Goal: Ask a question: Seek information or help from site administrators or community

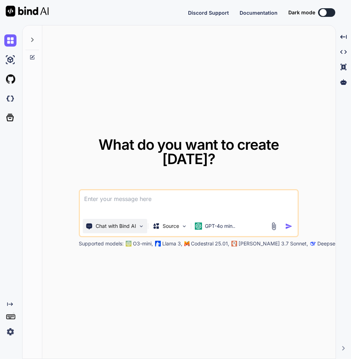
click at [131, 229] on p "Chat with Bind AI" at bounding box center [116, 225] width 40 height 7
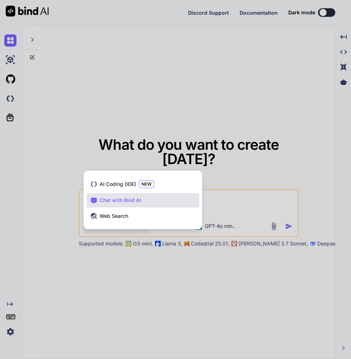
click at [244, 295] on div at bounding box center [175, 179] width 351 height 359
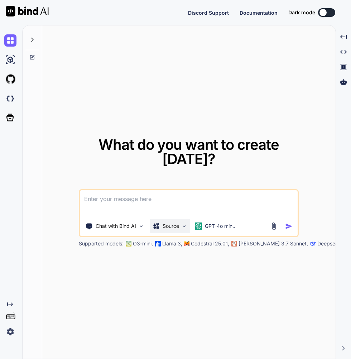
click at [185, 229] on img at bounding box center [184, 226] width 6 height 6
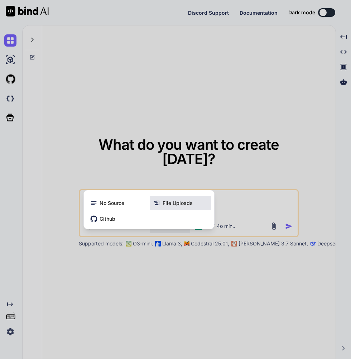
click at [183, 206] on span "File Uploads" at bounding box center [177, 202] width 30 height 7
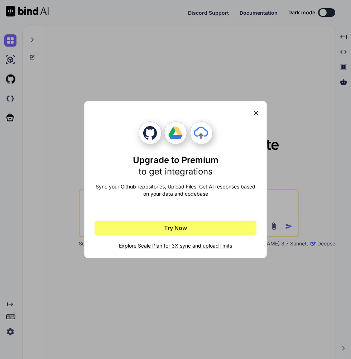
click at [252, 109] on icon at bounding box center [256, 113] width 8 height 8
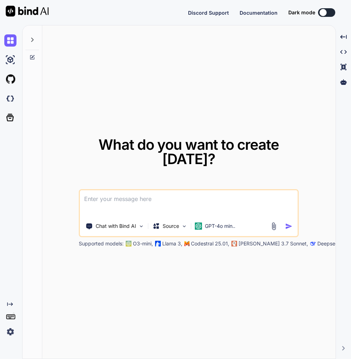
type textarea "x"
click at [10, 337] on img at bounding box center [10, 331] width 12 height 12
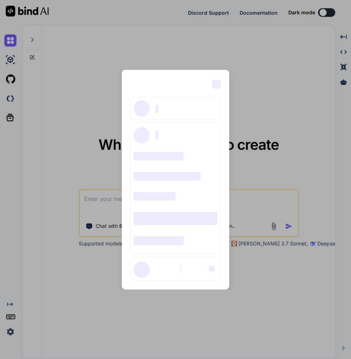
click at [190, 254] on div "‌ ‌ ‌ ‌ ‌ ‌ ‌ ‌" at bounding box center [175, 187] width 90 height 131
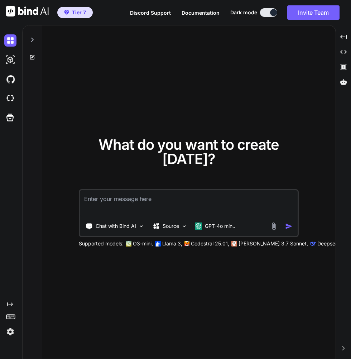
scroll to position [33, 0]
click at [169, 219] on div "Source" at bounding box center [170, 226] width 40 height 14
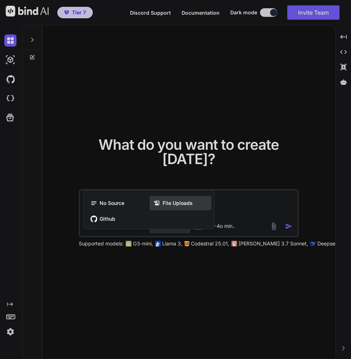
click at [182, 199] on span "File Uploads" at bounding box center [177, 202] width 30 height 7
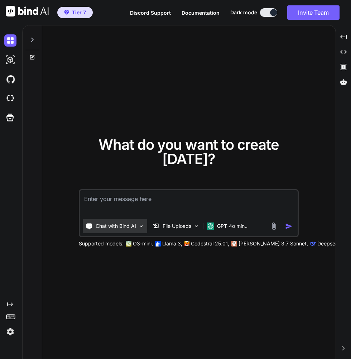
click at [126, 222] on p "Chat with Bind AI" at bounding box center [116, 225] width 40 height 7
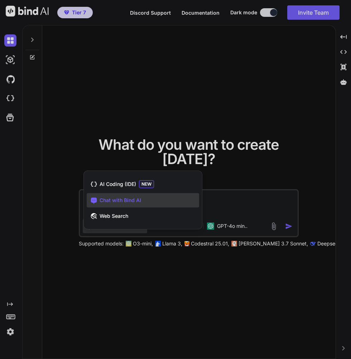
click at [261, 188] on div at bounding box center [175, 179] width 351 height 359
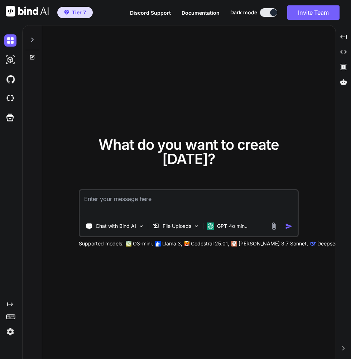
click at [242, 190] on textarea at bounding box center [189, 203] width 218 height 26
type textarea "x"
type textarea "I upload"
type textarea "x"
type textarea "I uploaded files"
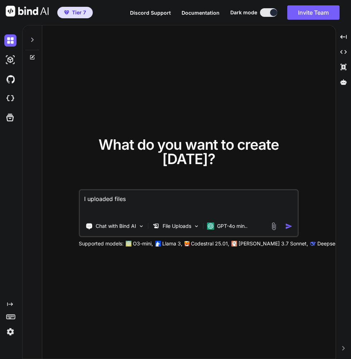
type textarea "x"
type textarea "I uploaded files recently"
type textarea "x"
type textarea "I uploaded files recently would you please"
type textarea "x"
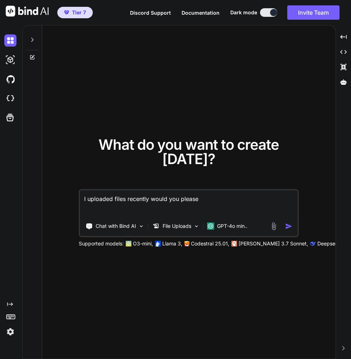
type textarea "I Uploaded files recently.Would you please invest"
type textarea "x"
type textarea "I Uploaded files recently.Would you please investigate"
type textarea "x"
type textarea "I Uploaded files recently.Would you please investigate those files and"
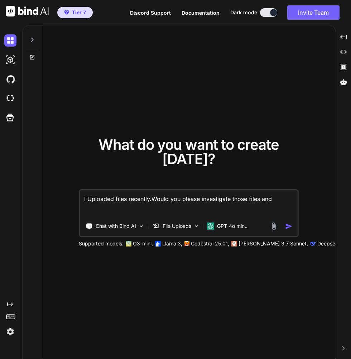
type textarea "x"
type textarea "I Uploaded files recently.Would you please investigate those files and tell me"
type textarea "x"
type textarea "I Uploaded files recently.Would you please investigate those files and tell me …"
type textarea "x"
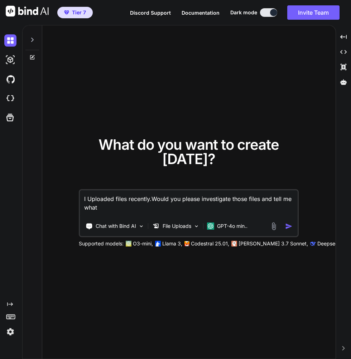
type textarea "I Uploaded files recently.Would you please investigate those files and tell me …"
type textarea "x"
type textarea "I Uploaded files recently.Would you please investigate those files and tell me …"
type textarea "x"
type textarea "I Uploaded files recently.Would you please investigate those files and tell me …"
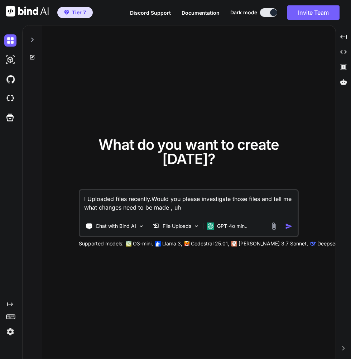
type textarea "x"
type textarea "I Uploaded files recently.Would you please investigate those files and tell me …"
type textarea "x"
type textarea "I Uploaded files recently.Would you please investigate those files and tell me …"
type textarea "x"
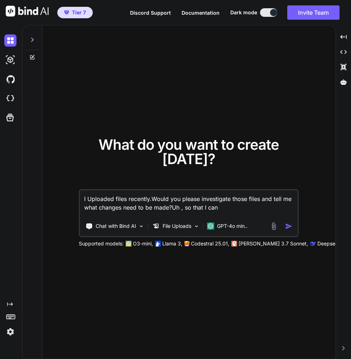
type textarea "I Uploaded files recently.Would you please investigate those files and tell me …"
type textarea "x"
type textarea "I Uploaded files recently.Would you please investigate those files and tell me …"
type textarea "x"
type textarea "I Uploaded files recently.Would you please investigate those files and tell me …"
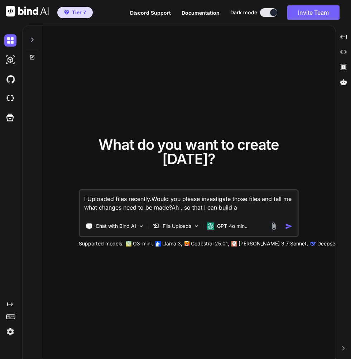
type textarea "x"
type textarea "I Uploaded files recently.Would you please investigate those files and tell me …"
type textarea "x"
type textarea "I Uploaded files recently.Would you please investigate those files and tell me …"
type textarea "x"
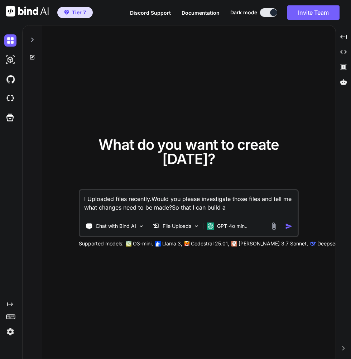
type textarea "I Uploaded files recently.Would you please investigate those files and tell me …"
type textarea "x"
type textarea "I Uploaded files recently.Would you please investigate those files and tell me …"
type textarea "x"
type textarea "I Uploaded files recently.Would you please investigate those files and tell me …"
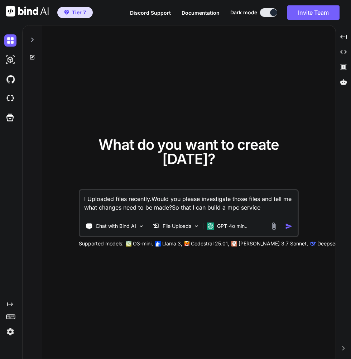
type textarea "x"
type textarea "I Uploaded files recently.Would you please investigate those files and tell me …"
type textarea "x"
type textarea "I Uploaded files recently.Would you please investigate those files and tell me …"
type textarea "x"
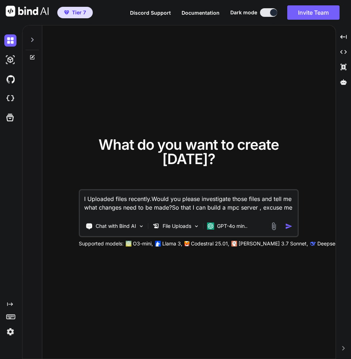
type textarea "I Uploaded files recently.Would you please investigate those files and tell me …"
type textarea "x"
type textarea "I Uploaded files recently.Would you please investigate those files and tell me …"
type textarea "x"
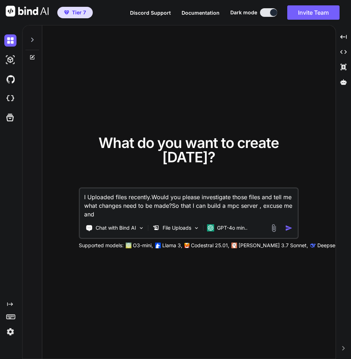
type textarea "I Uploaded files recently.Would you please investigate those files and tell me …"
type textarea "x"
type textarea "I Uploaded files recently.Would you please investigate those files and tell me …"
type textarea "x"
type textarea "I Uploaded files recently.Would you please investigate those files and tell me …"
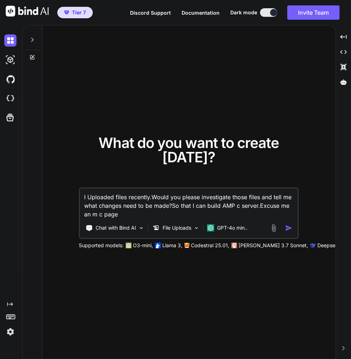
type textarea "x"
type textarea "I Uploaded files recently.Would you please investigate those files and tell me …"
type textarea "x"
type textarea "I Uploaded files recently.Would you please investigate those files and tell me …"
type textarea "x"
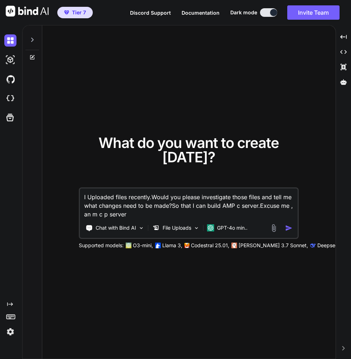
type textarea "I Uploaded files recently.Would you please investigate those files and tell me …"
type textarea "x"
type textarea "I Uploaded files recently.Would you please investigate those files and tell me …"
type textarea "x"
type textarea "I Uploaded files recently.Would you please investigate those files and tell me …"
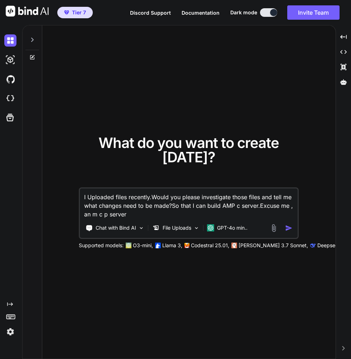
type textarea "x"
type textarea "I Uploaded files recently.Would you please investigate those files and tell me …"
type textarea "x"
type textarea "I Uploaded files recently.Would you please investigate those files and tell me …"
type textarea "x"
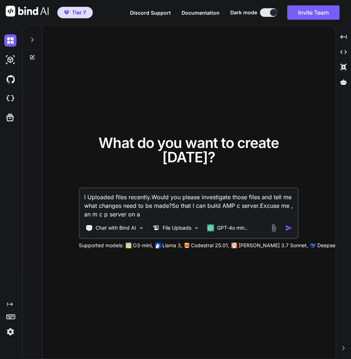
type textarea "I Uploaded files recently.Would you please investigate those files and tell me …"
type textarea "x"
type textarea "I Uploaded files recently.Would you please investigate those files and tell me …"
type textarea "x"
type textarea "I Uploaded files recently.Would you please investigate those files and tell me …"
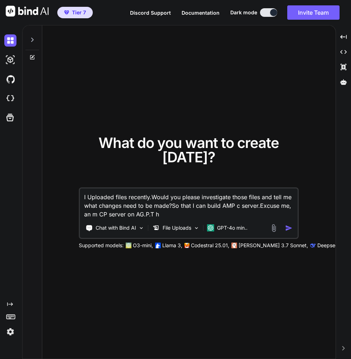
type textarea "x"
type textarea "I Uploaded files recently.Would you please investigate those files and tell me …"
type textarea "x"
type textarea "I Uploaded files recently. Would you please investigate those files and tell me…"
type textarea "x"
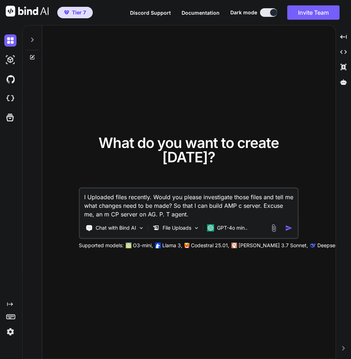
type textarea "I Uploaded files recently. Would you please investigate those files and tell me…"
type textarea "x"
type textarea "I Uploaded files recently. Would you please investigate those files and tell me…"
type textarea "x"
type textarea "I Uploaded files recently. Would you please investigate those files and tell me…"
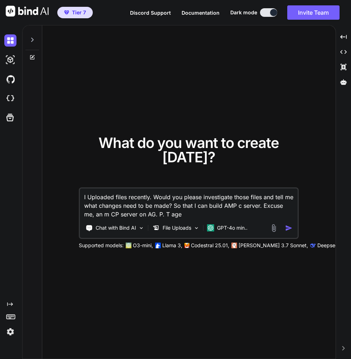
type textarea "x"
type textarea "I Uploaded files recently. Would you please investigate those files and tell me…"
type textarea "x"
type textarea "I Uploaded files recently. Would you please investigate those files and tell me…"
type textarea "x"
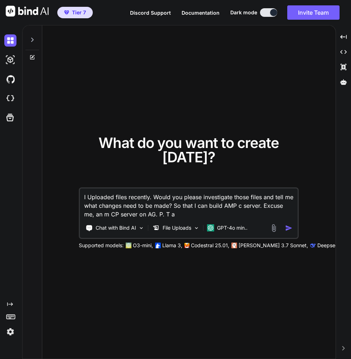
type textarea "I Uploaded files recently. Would you please investigate those files and tell me…"
type textarea "x"
type textarea "I Uploaded files recently. Would you please investigate those files and tell me…"
type textarea "x"
type textarea "I Uploaded files recently. Would you please investigate those files and tell me…"
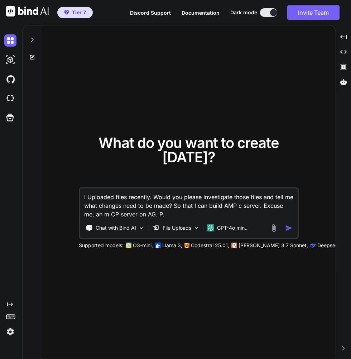
type textarea "x"
type textarea "I Uploaded files recently. Would you please investigate those files and tell me…"
type textarea "x"
type textarea "I Uploaded files recently. Would you please investigate those files and tell me…"
type textarea "x"
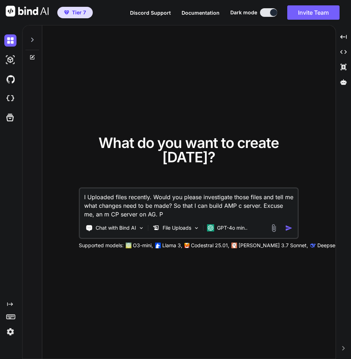
type textarea "I Uploaded files recently. Would you please investigate those files and tell me…"
type textarea "x"
type textarea "I Uploaded files recently. Would you please investigate those files and tell me…"
type textarea "x"
type textarea "I Uploaded files recently. Would you please investigate those files and tell me…"
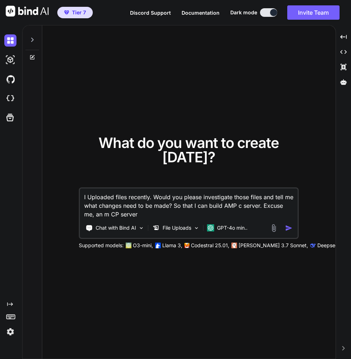
type textarea "x"
type textarea "I Uploaded files recently. Would you please investigate those files and tell me…"
type textarea "x"
type textarea "I Uploaded files recently. Would you please investigate those files and tell me…"
type textarea "x"
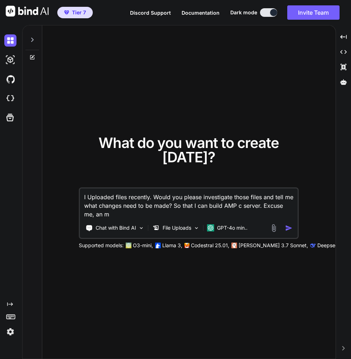
type textarea "I Uploaded files recently. Would you please investigate those files and tell me…"
type textarea "x"
type textarea "I Uploaded files recently. Would you please investigate those files and tell me…"
type textarea "x"
type textarea "I Uploaded files recently. Would you please investigate those files and tell me…"
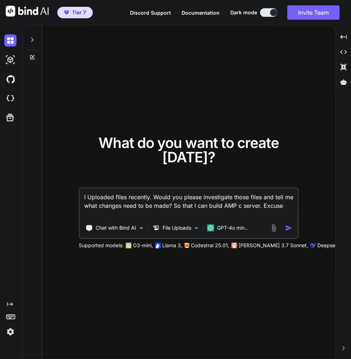
type textarea "x"
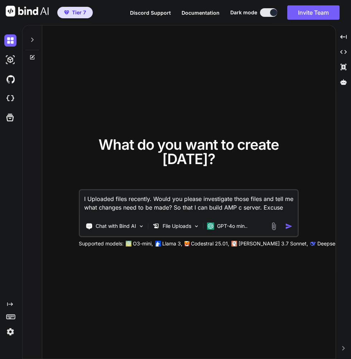
type textarea "I Uploaded files recently. Would you please investigate those files and tell me…"
type textarea "x"
type textarea "I Uploaded files recently. Would you please investigate those files and tell me…"
type textarea "x"
type textarea "I Uploaded files recently. Would you please investigate those files and tell me…"
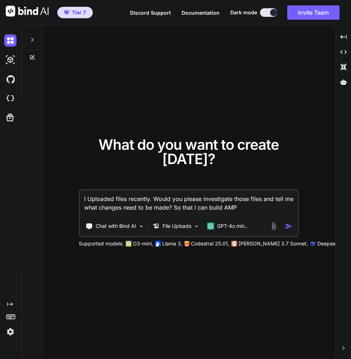
type textarea "x"
type textarea "I Uploaded files recently. Would you please investigate those files and tell me…"
type textarea "x"
type textarea "I Uploaded files recently. Would you please investigate those files and tell me…"
type textarea "x"
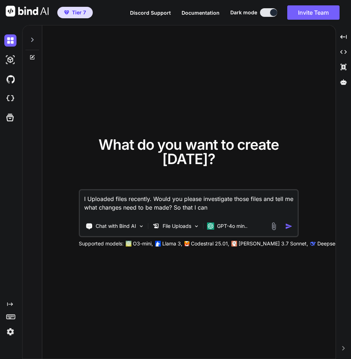
type textarea "I Uploaded files recently. Would you please investigate those files and tell me…"
type textarea "x"
type textarea "I Uploaded files recently. Would you please investigate those files and tell me…"
type textarea "x"
type textarea "I Uploaded files recently. Would you please investigate those files and tell me…"
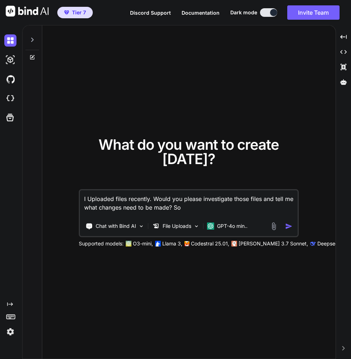
type textarea "x"
type textarea "I Uploaded files recently. Would you please investigate those files and tell me…"
type textarea "x"
type textarea "I Uploaded files recently. Would you please investigate those files and tell me…"
type textarea "x"
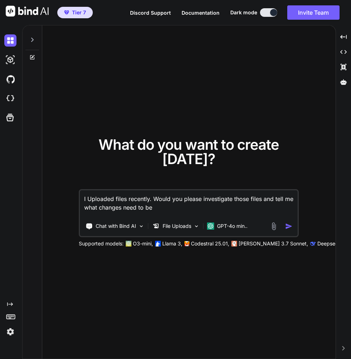
type textarea "I Uploaded files recently. Would you please investigate those files and tell me…"
type textarea "x"
type textarea "I Uploaded files recently. Would you please investigate those files and tell me…"
type textarea "x"
type textarea "I Uploaded files recently. Would you please investigate those files and tell me…"
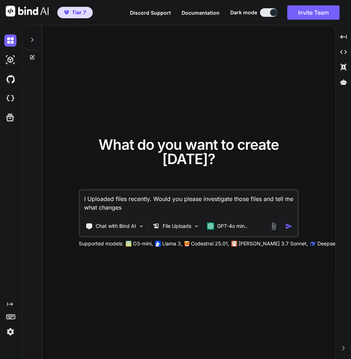
type textarea "x"
type textarea "I Uploaded files recently. Would you please investigate those files and tell me…"
type textarea "x"
type textarea "I Uploaded files recently. Would you please investigate those files and tell me"
type textarea "x"
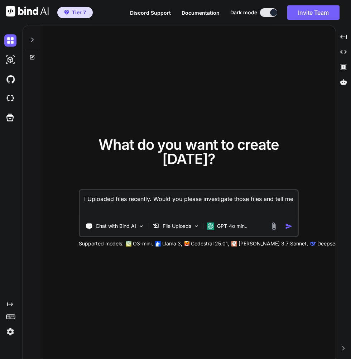
type textarea "I Uploaded files recently. Would you please investigate those files and tell"
type textarea "x"
type textarea "I Uploaded files recently. Would you please investigate those files and"
type textarea "x"
type textarea "I Uploaded files recently. Would you please investigate those files"
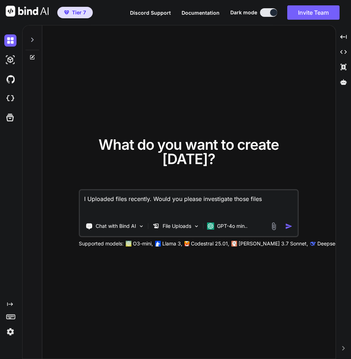
type textarea "x"
type textarea "I Uploaded files recently. Would you please investigate those"
type textarea "x"
type textarea "I Uploaded files recently. Would you please investigate"
type textarea "x"
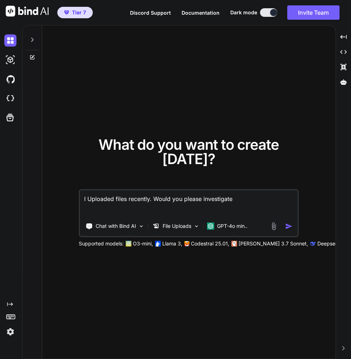
type textarea "I Uploaded files recently. Would you please"
type textarea "x"
type textarea "I Uploaded files recently. Would you"
type textarea "x"
type textarea "I Uploaded files recently. Would"
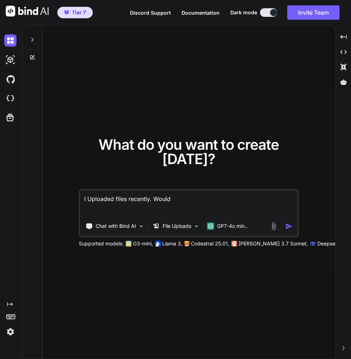
type textarea "x"
type textarea "I Uploaded files recently."
type textarea "x"
type textarea "I Uploaded files"
type textarea "x"
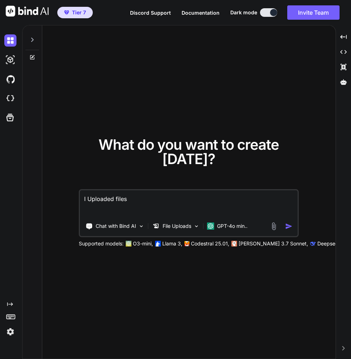
type textarea "I Uploaded"
type textarea "x"
type textarea "I"
type textarea "x"
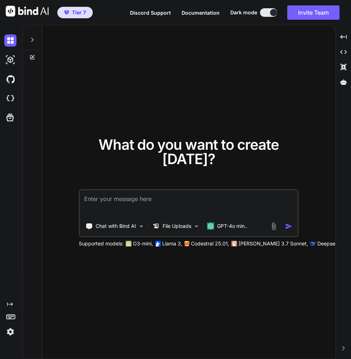
type textarea "Should review the file"
type textarea "x"
type textarea "Should review the file. S"
type textarea "x"
type textarea "Should review the file. S I uploaded"
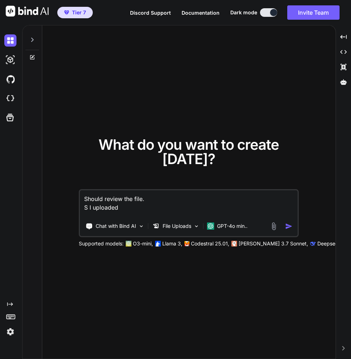
type textarea "x"
type textarea "Should review the file. S I uploaded up"
type textarea "x"
type textarea "Should review the file. S I upload it uh they're in"
type textarea "x"
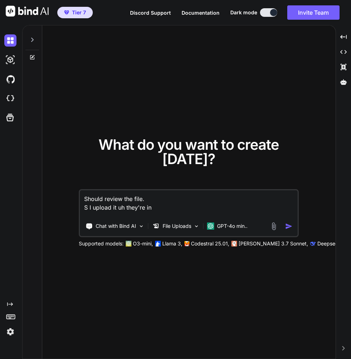
type textarea "She reviewed the files I uploaded ah there intended"
type textarea "x"
type textarea "Should review the files.I upload it.Ah , they're intended"
type textarea "x"
type textarea "She's reviewed the files.I uploaded there intended to"
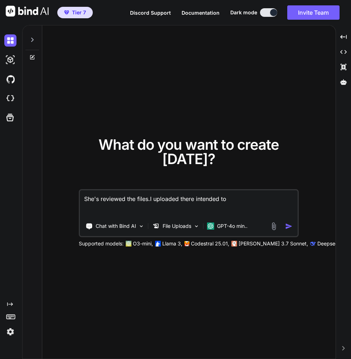
type textarea "x"
type textarea "She's reviewed the files.I uploaded there intended to a part of"
type textarea "x"
type textarea "She's reviewed the files.I uploaded there intended to be part of"
type textarea "x"
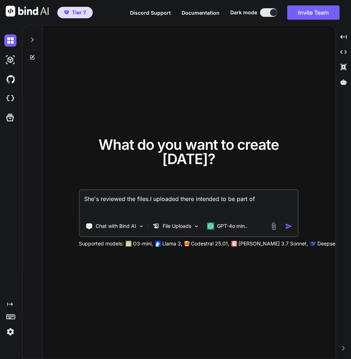
type textarea "She's reviewed the files. I Uploaded there intended to be part of."
type textarea "x"
type textarea "She's reviewed the files. I Uploaded there intended to be part of"
type textarea "x"
type textarea "She's reviewed the files. I Uploaded there intended to be part of N n"
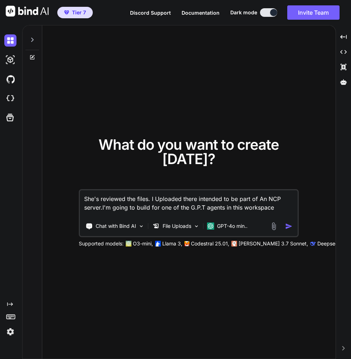
click at [271, 190] on textarea "She's reviewed the files. I Uploaded there intended to be part of An NCP server…" at bounding box center [189, 203] width 218 height 26
click at [284, 194] on textarea "She's reviewed the files. I Uploaded there intended to be part of An MCP server…" at bounding box center [189, 203] width 218 height 26
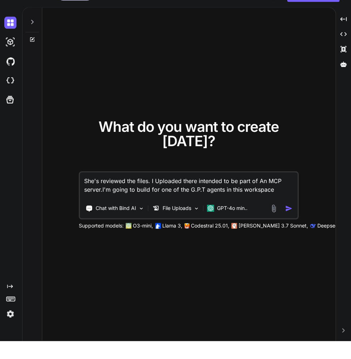
click at [102, 190] on textarea "She's reviewed the files. I Uploaded there intended to be part of An MCP server…" at bounding box center [189, 203] width 218 height 26
click at [97, 190] on textarea "She's reviewed the files. I Uploaded there intended to be part of An MCP server…" at bounding box center [189, 203] width 218 height 26
click at [109, 190] on textarea "s reviewed the files. I Uploaded there intended to be part of An MCP server.I'm…" at bounding box center [189, 203] width 218 height 26
click at [116, 190] on textarea "s reviewed the files. I Uploaded there intended to be part of An MCP server.I'm…" at bounding box center [189, 203] width 218 height 26
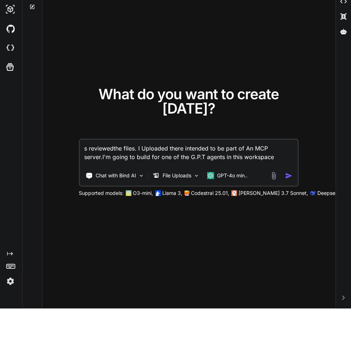
click at [84, 190] on textarea "s reviewedthe files. I Uploaded there intended to be part of An MCP server.I'm …" at bounding box center [189, 203] width 218 height 26
click at [87, 190] on textarea "s reviewedthe files. I Uploaded there intended to be part of An MCP server.I'm …" at bounding box center [189, 203] width 218 height 26
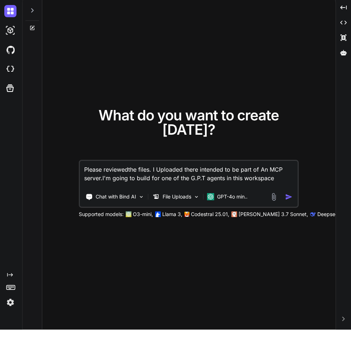
click at [239, 190] on textarea "Please reviewedthe files. I Uploaded there intended to be part of An MCP server…" at bounding box center [189, 203] width 218 height 26
click at [256, 190] on textarea "Please reviewedthe files. I Uploaded as part of An MCP server.I'm going to buil…" at bounding box center [189, 203] width 218 height 26
click at [257, 190] on textarea "Please reviewedthe files. I Uploaded as part of An MCP server.I'm going to buil…" at bounding box center [189, 203] width 218 height 26
click at [235, 190] on textarea "Please reviewedthe files. I Uploaded as part of An MCP server.I'm going to buil…" at bounding box center [189, 203] width 218 height 26
click at [254, 190] on textarea "Please reviewedthe files. I Uploaded as part of An MCP server.I'm going to buil…" at bounding box center [189, 203] width 218 height 26
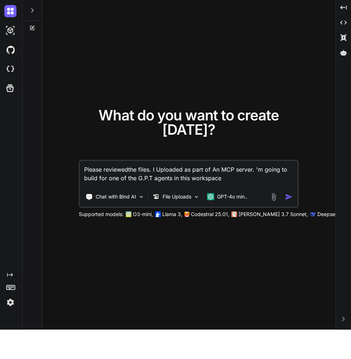
click at [290, 190] on textarea "Please reviewedthe files. I Uploaded as part of An MCP server. 'm going to buil…" at bounding box center [189, 203] width 218 height 26
click at [119, 192] on textarea "Please reviewedthe files. I Uploaded as part of An MCP server build for one of …" at bounding box center [189, 203] width 218 height 26
click at [166, 190] on textarea "Please reviewedthe files. I Uploaded as part of An MCP server build for an agen…" at bounding box center [189, 203] width 218 height 26
click at [292, 190] on textarea "Please reviewedthe files loaded as part of An MCP server build for an agents in…" at bounding box center [189, 203] width 218 height 26
click at [138, 193] on textarea "Please reviewedthe files loaded as part of An MCP server build for an agent in …" at bounding box center [189, 203] width 218 height 26
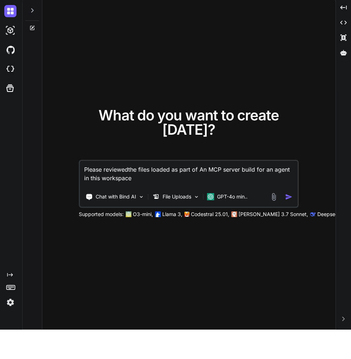
click at [145, 193] on textarea "Please reviewedthe files loaded as part of An MCP server build for an agent in …" at bounding box center [189, 203] width 218 height 26
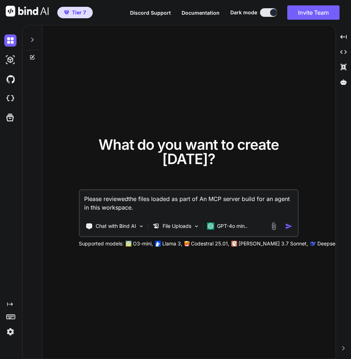
click at [239, 192] on textarea "Please reviewedthe files loaded as part of An MCP server build for an agent in …" at bounding box center [189, 203] width 218 height 26
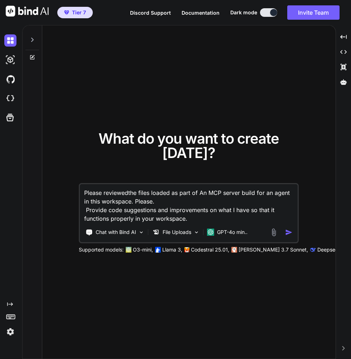
click at [291, 228] on img "button" at bounding box center [289, 232] width 8 height 8
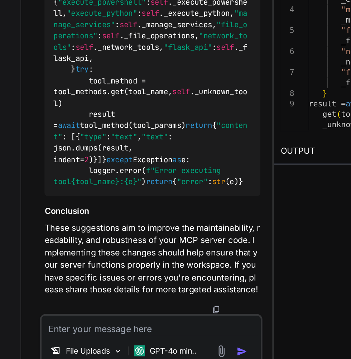
scroll to position [782, 0]
click at [79, 315] on textarea at bounding box center [126, 309] width 142 height 13
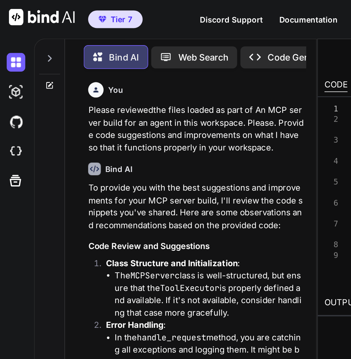
scroll to position [0, 0]
click at [29, 37] on icon at bounding box center [32, 38] width 6 height 6
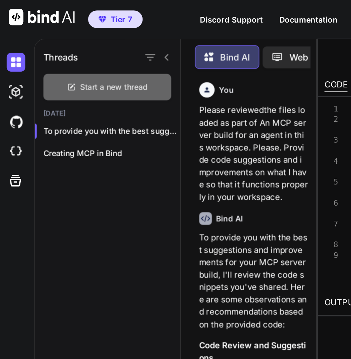
click at [58, 53] on span "Start a new thread" at bounding box center [74, 56] width 44 height 7
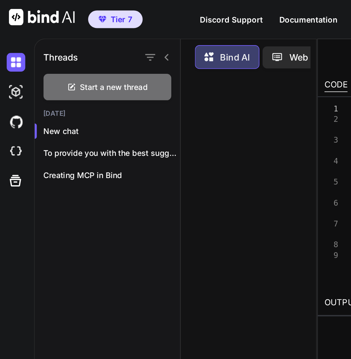
click at [108, 35] on icon at bounding box center [109, 37] width 6 height 6
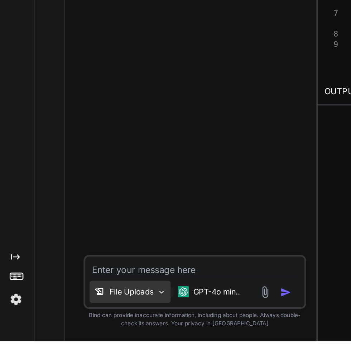
click at [69, 334] on div "File Uploads" at bounding box center [84, 326] width 53 height 14
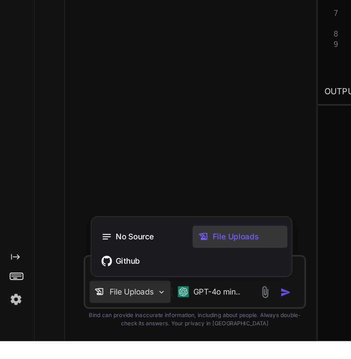
click at [190, 270] on div at bounding box center [175, 179] width 351 height 359
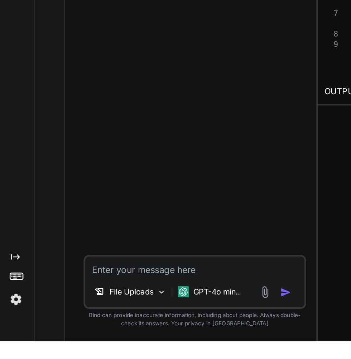
click at [149, 316] on textarea at bounding box center [126, 309] width 142 height 13
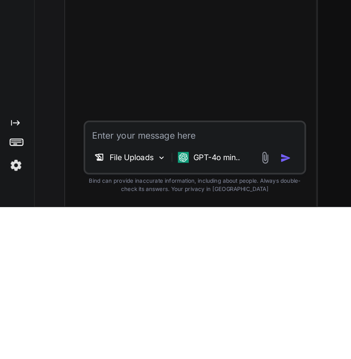
scroll to position [33, 0]
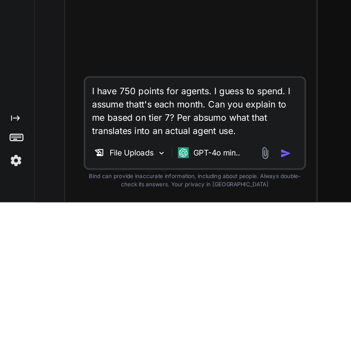
click at [121, 305] on textarea "I have 750 points for agents. I guess to spend. I assume thatt's each month. Ca…" at bounding box center [126, 297] width 142 height 39
click at [126, 304] on textarea "I have 750 points for agents. I guess to spend. I assume thatt's each month. Ca…" at bounding box center [126, 297] width 142 height 39
click at [131, 307] on textarea "I have 750 points for agents. I guess to spend. I assume thatt's each month. Ca…" at bounding box center [126, 297] width 142 height 39
click at [184, 286] on textarea "I have 750 points for agents. I guess to spend. I assume thatt's each month. Ca…" at bounding box center [126, 297] width 142 height 39
click at [184, 283] on textarea "I have 750 points for agents. I guess to spend. I assume thatt's each month. Ca…" at bounding box center [126, 297] width 142 height 39
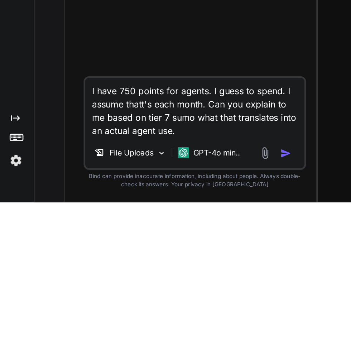
click at [190, 286] on textarea "I have 750 points for agents. I guess to spend. I assume thatt's each month. Ca…" at bounding box center [126, 297] width 142 height 39
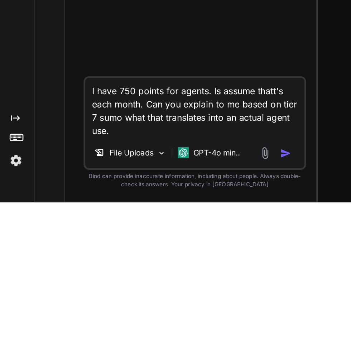
click at [77, 291] on textarea "I have 750 points for agents. Is assume thatt's each month. Can you explain to …" at bounding box center [126, 297] width 142 height 39
click at [93, 293] on textarea "I have 750 points for agents. Is assume thatt's each month. Can you explain to …" at bounding box center [126, 297] width 142 height 39
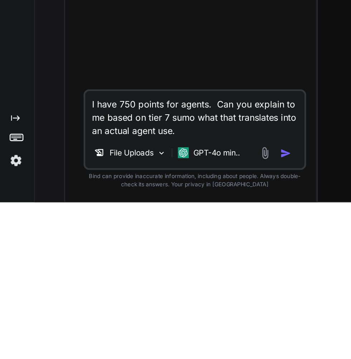
click at [163, 293] on textarea "I have 750 points for agents. Can you explain to me based on tier 7 sumo what t…" at bounding box center [126, 301] width 142 height 30
click at [193, 295] on textarea "I have 750 points for agents. Please explain to me based on tier 7 sumo what th…" at bounding box center [126, 301] width 142 height 30
click at [129, 304] on textarea "I have 750 points for agents. Please explain to me based on tier 7 sumo what th…" at bounding box center [126, 301] width 142 height 30
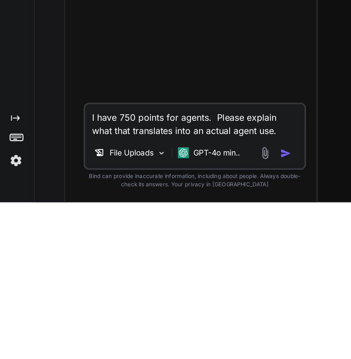
click at [186, 311] on textarea "I have 750 points for agents. Please explain what that translates into an actua…" at bounding box center [126, 305] width 142 height 21
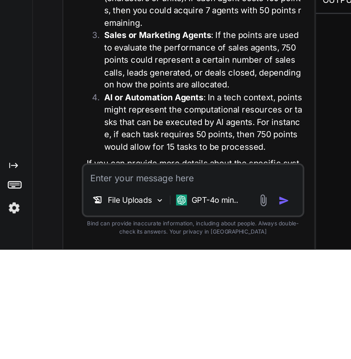
click at [135, 308] on textarea at bounding box center [126, 309] width 142 height 13
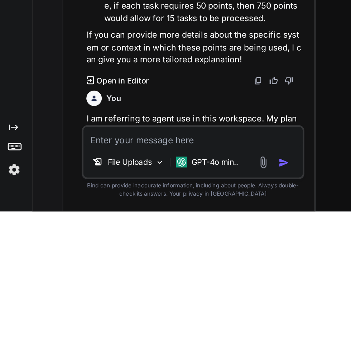
scroll to position [92, 0]
click at [5, 332] on img at bounding box center [10, 331] width 12 height 12
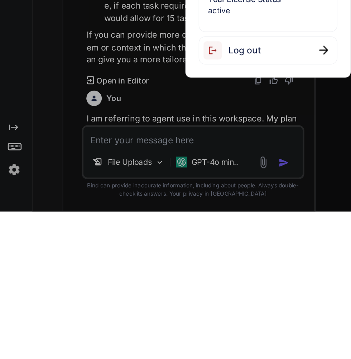
scroll to position [33, 0]
